Goal: Entertainment & Leisure: Consume media (video, audio)

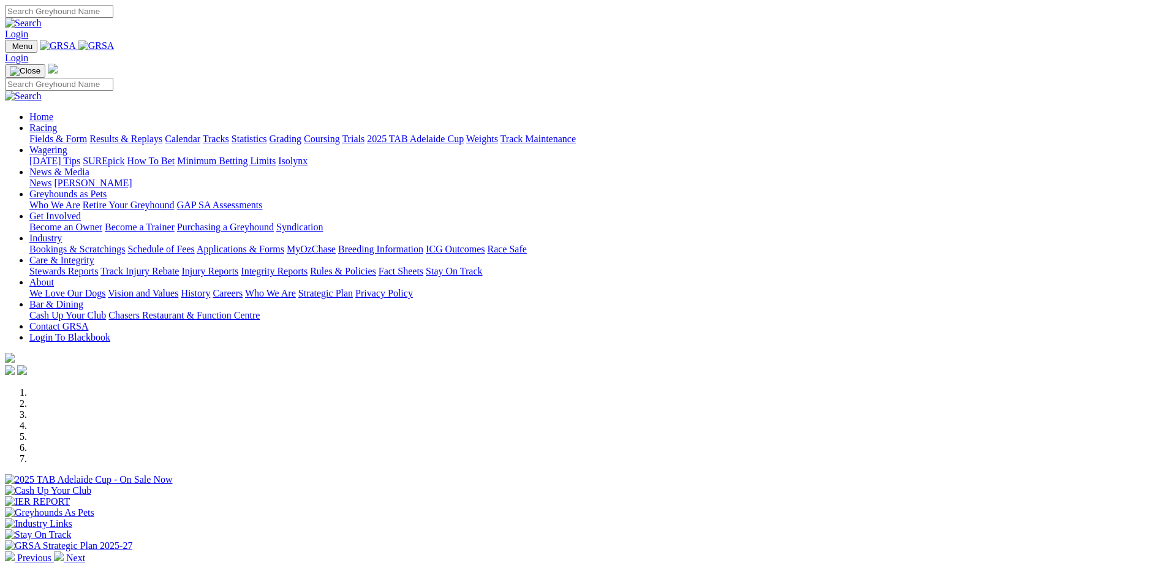
click at [57, 123] on link "Racing" at bounding box center [43, 128] width 28 height 10
click at [162, 134] on link "Results & Replays" at bounding box center [125, 139] width 73 height 10
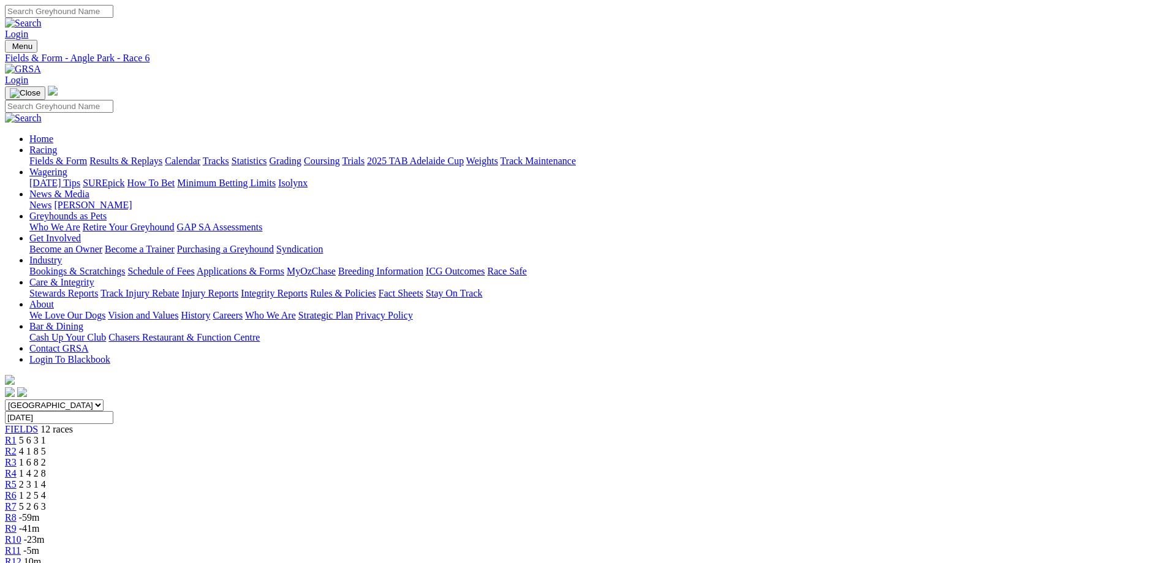
click at [17, 479] on link "R5" at bounding box center [11, 484] width 12 height 10
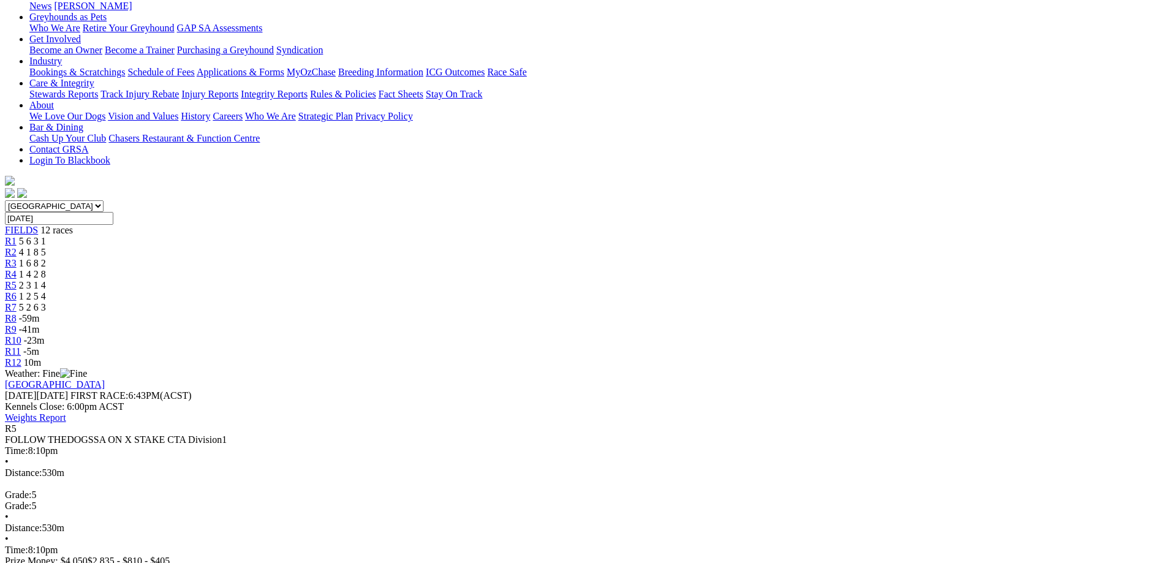
scroll to position [245, 0]
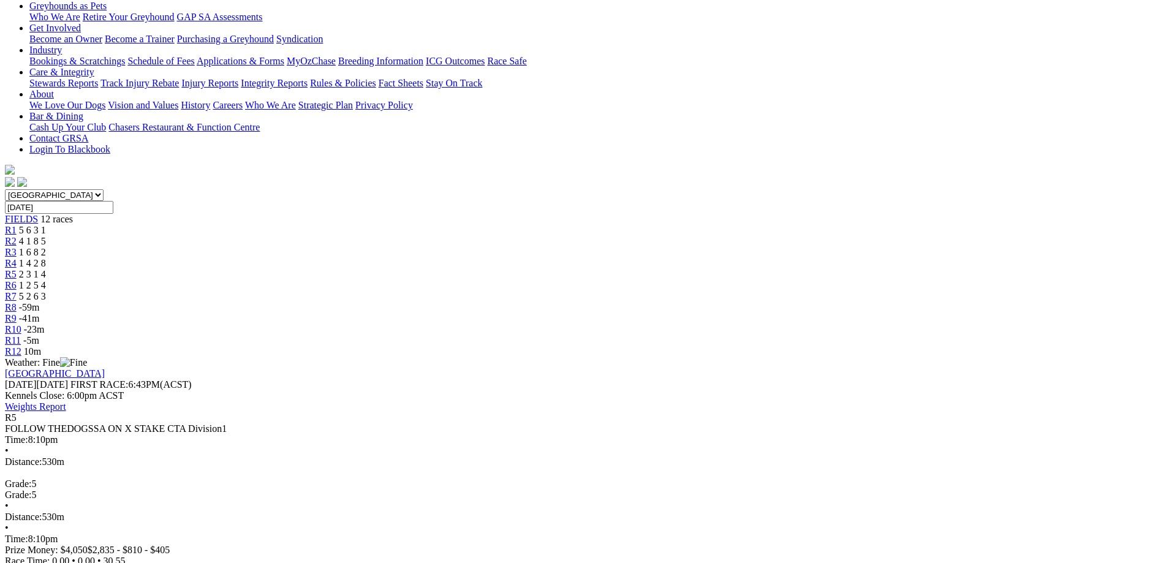
scroll to position [0, 0]
